Goal: Task Accomplishment & Management: Manage account settings

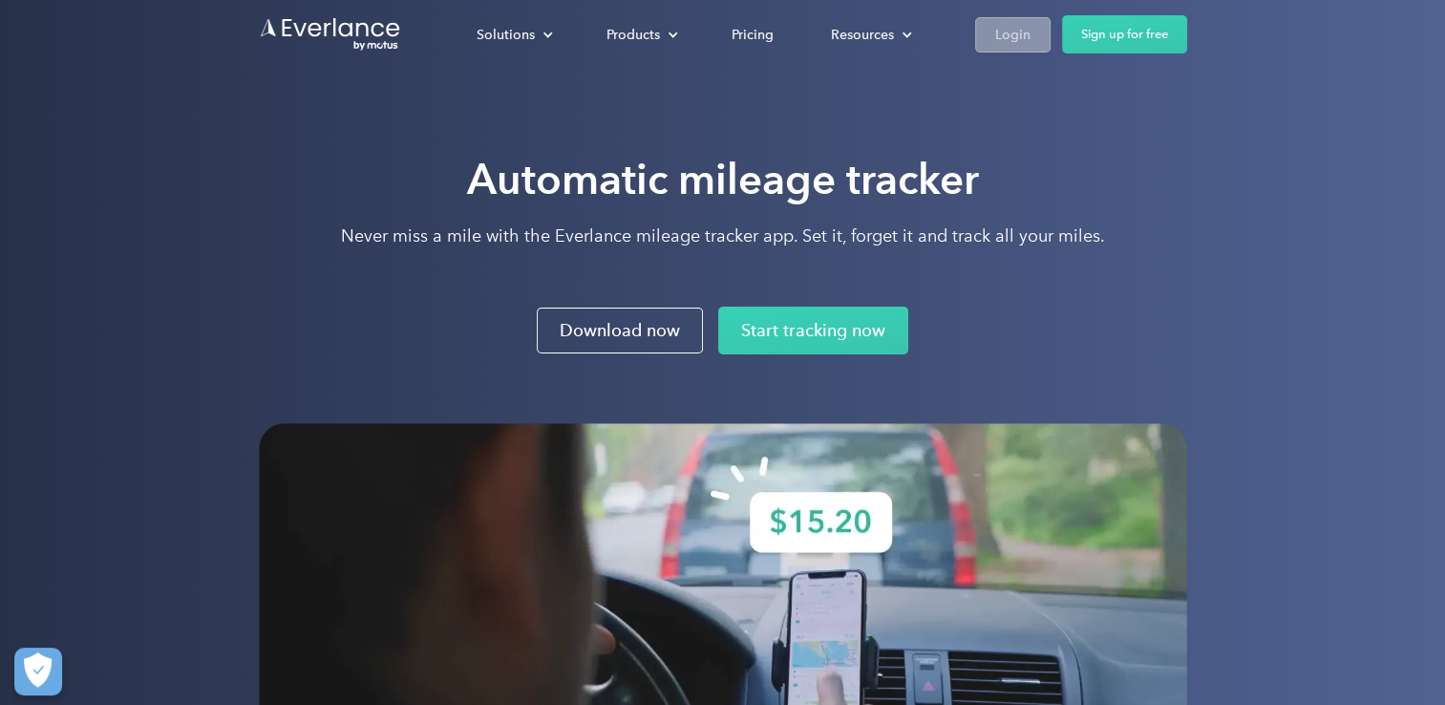
click at [1013, 30] on div "Login" at bounding box center [1012, 35] width 35 height 24
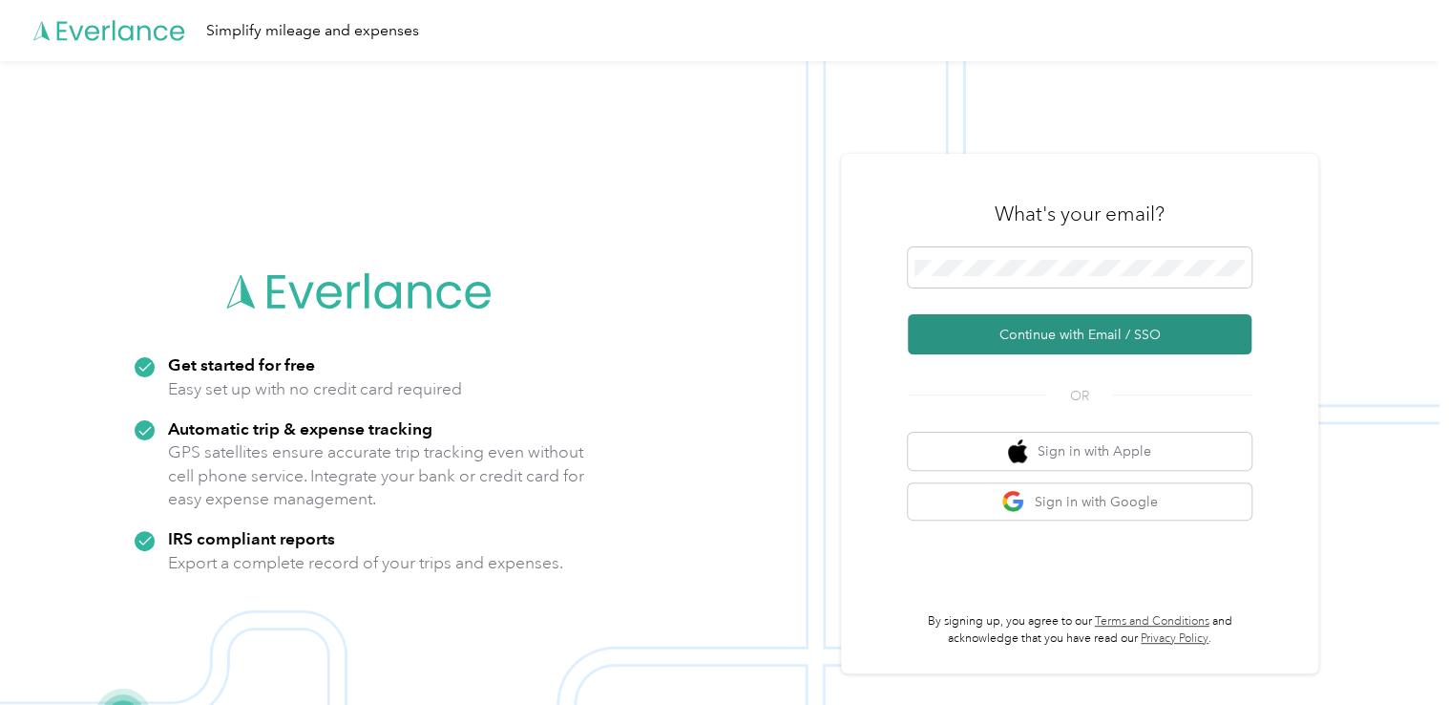
click at [1096, 334] on button "Continue with Email / SSO" at bounding box center [1080, 334] width 344 height 40
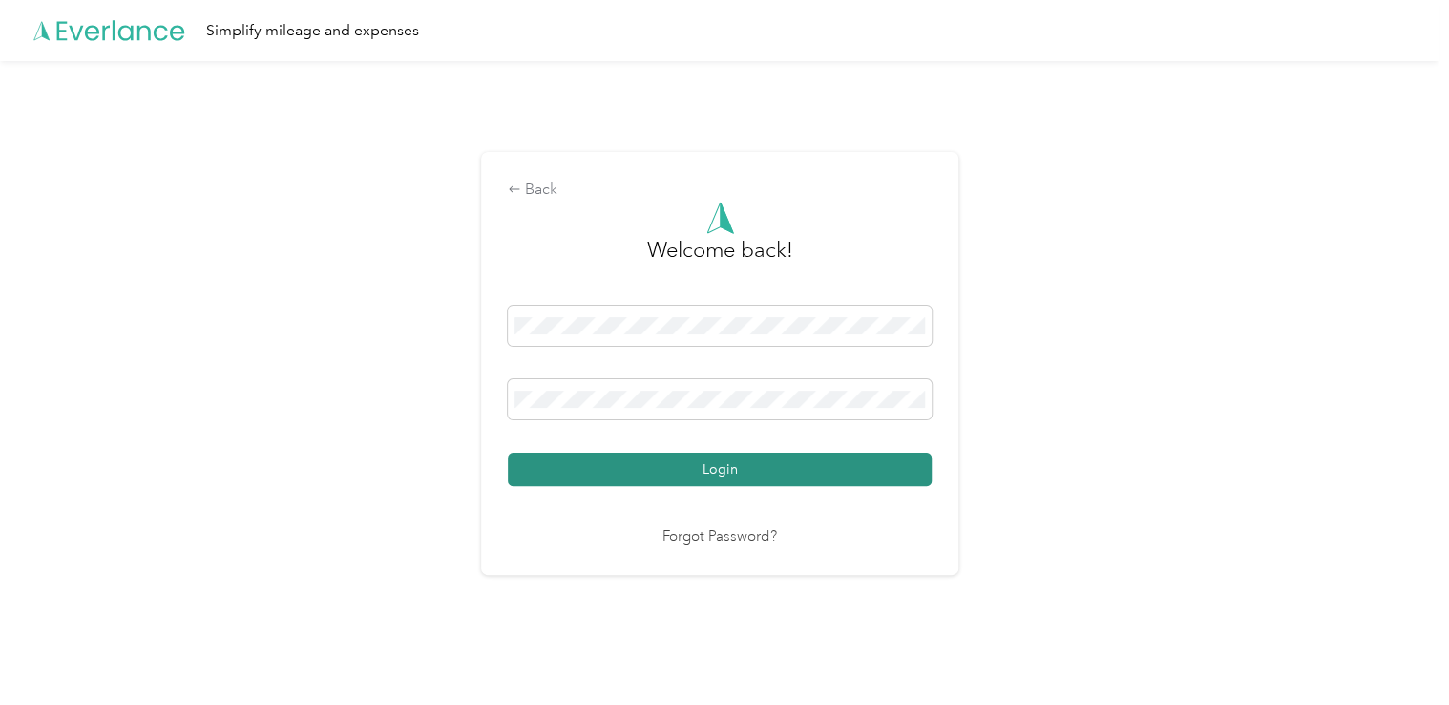
click at [718, 466] on button "Login" at bounding box center [720, 469] width 424 height 33
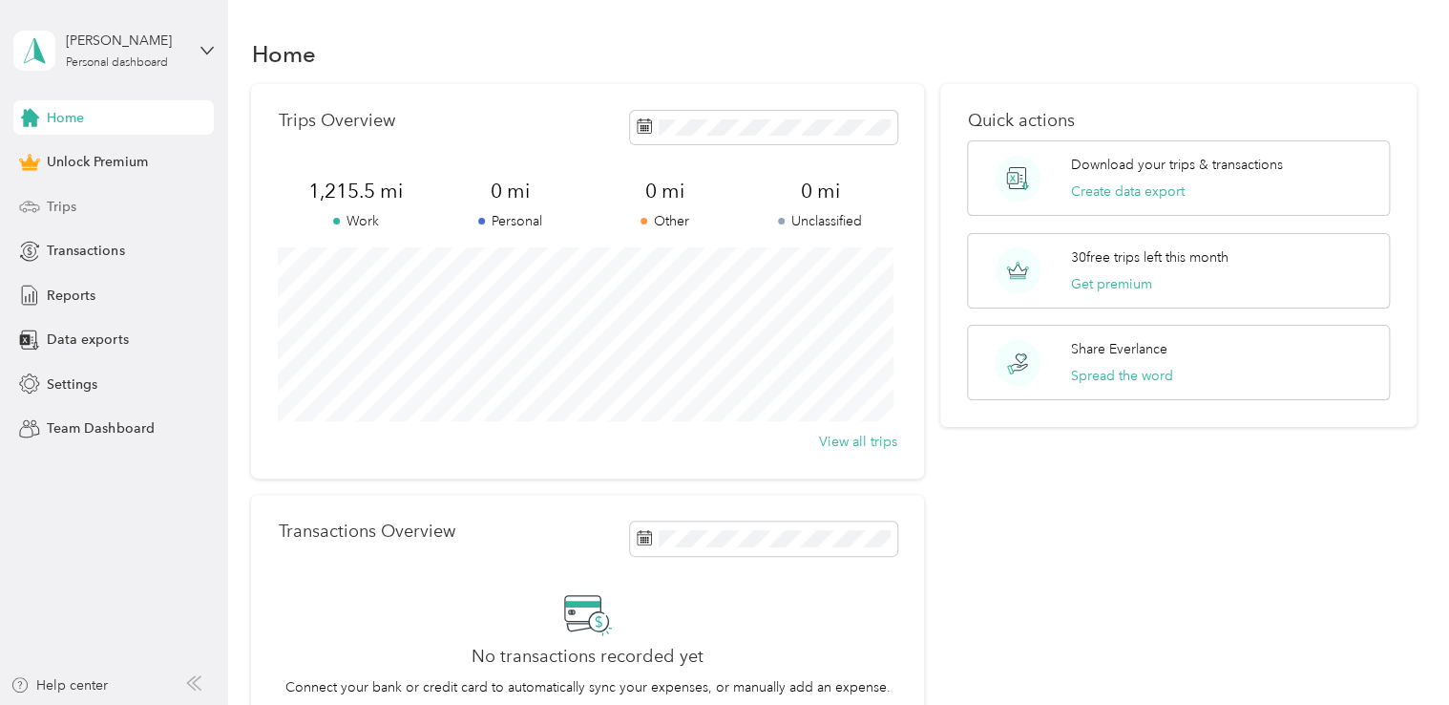
click at [64, 204] on span "Trips" at bounding box center [62, 207] width 30 height 20
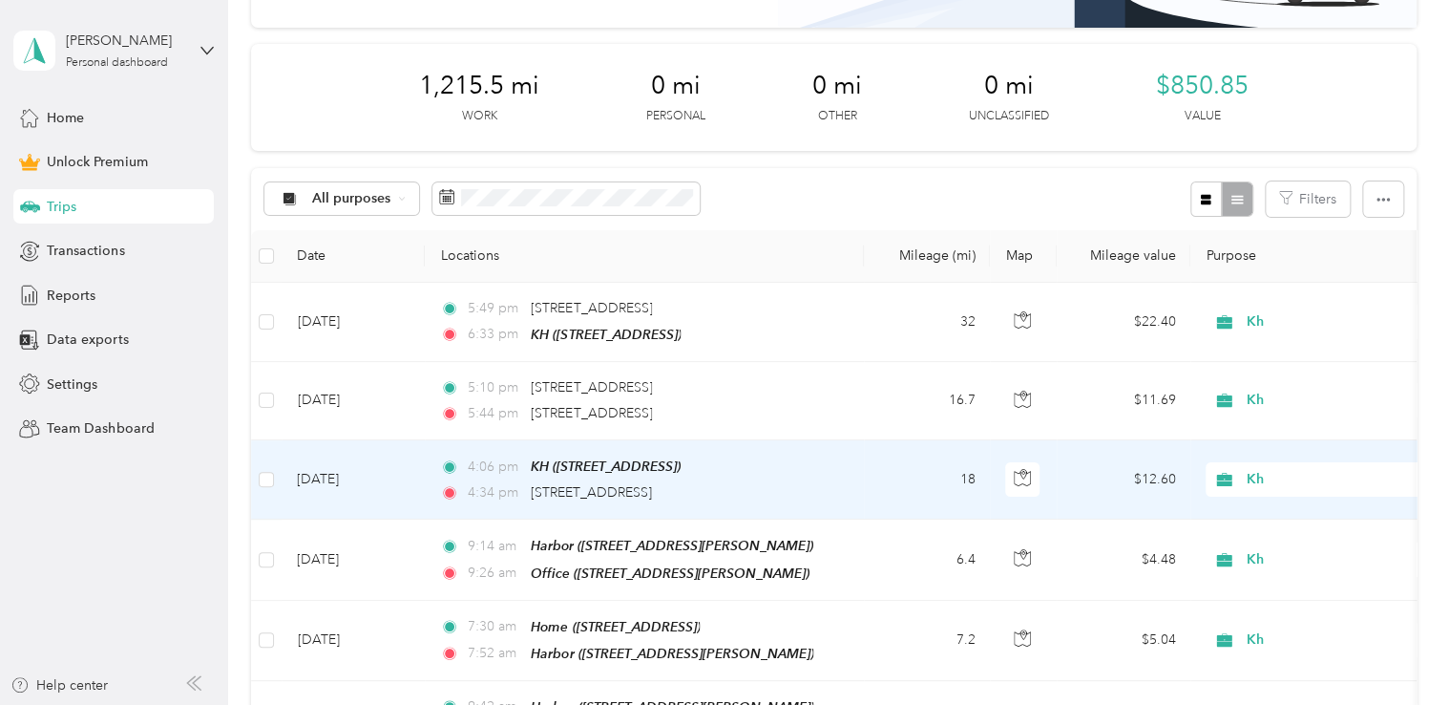
scroll to position [228, 0]
